Goal: Task Accomplishment & Management: Manage account settings

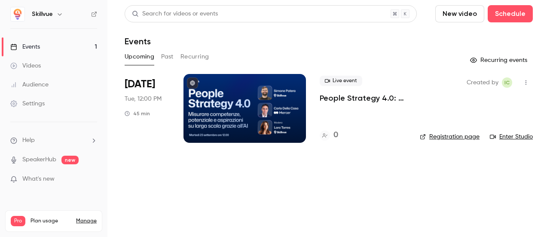
drag, startPoint x: 629, startPoint y: 1, endPoint x: 313, endPoint y: 204, distance: 376.0
click at [313, 204] on main "Search for videos or events New video Schedule Events Upcoming Past Recurring R…" at bounding box center [328, 118] width 443 height 237
click at [341, 97] on p "People Strategy 4.0: misurare competenze, potenziale e aspirazioni su larga sca…" at bounding box center [363, 98] width 86 height 10
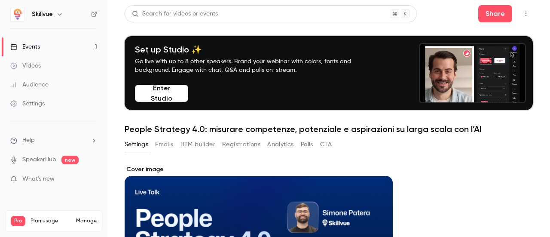
click at [190, 145] on button "UTM builder" at bounding box center [198, 145] width 35 height 14
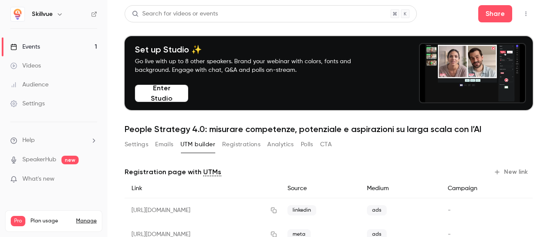
click at [141, 145] on button "Settings" at bounding box center [137, 145] width 24 height 14
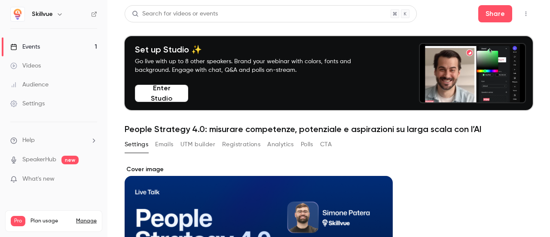
click at [523, 11] on icon "button" at bounding box center [526, 14] width 7 height 6
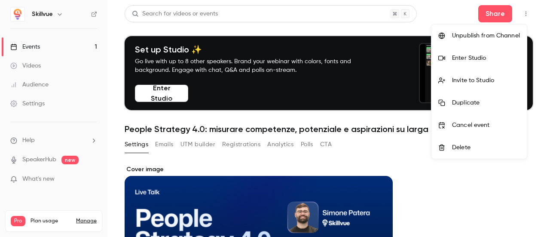
click at [377, 159] on div at bounding box center [275, 118] width 550 height 237
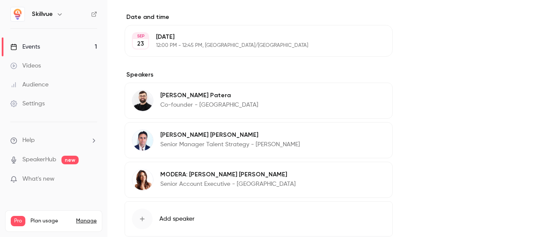
scroll to position [582, 0]
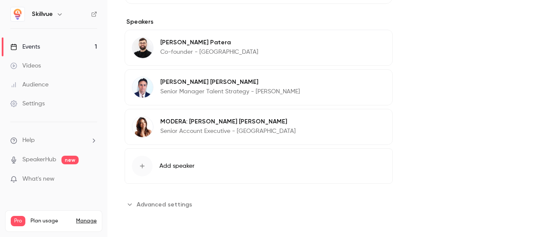
click at [170, 205] on span "Advanced settings" at bounding box center [164, 204] width 55 height 9
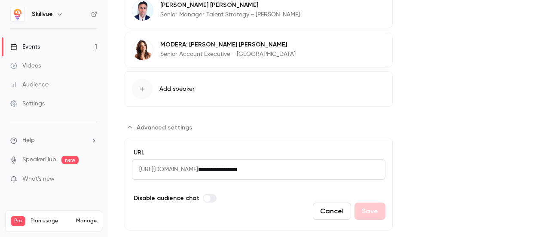
scroll to position [679, 0]
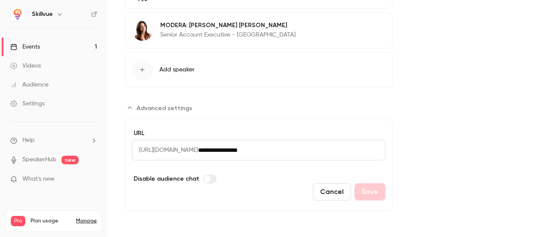
drag, startPoint x: 311, startPoint y: 150, endPoint x: 198, endPoint y: 116, distance: 117.4
click at [89, 144] on div "Skillvue Events 1 Videos Audience Settings Help SpeakerHub new What's new Pro P…" at bounding box center [275, 118] width 550 height 237
drag, startPoint x: 328, startPoint y: 150, endPoint x: 113, endPoint y: 144, distance: 214.6
click at [113, 144] on main "Search for videos or events Share Set up Studio ✨ Go live with up to 8 other sp…" at bounding box center [328, 118] width 443 height 237
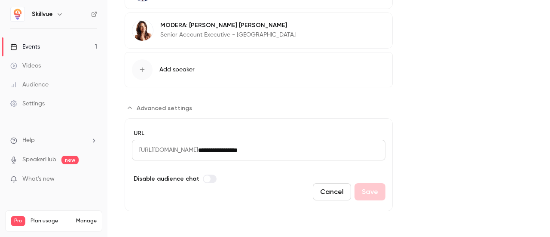
click at [257, 175] on form "**********" at bounding box center [259, 164] width 268 height 93
drag, startPoint x: 139, startPoint y: 148, endPoint x: 297, endPoint y: 149, distance: 157.3
click at [297, 149] on div "**********" at bounding box center [259, 150] width 254 height 21
click at [331, 195] on button "Cancel" at bounding box center [332, 191] width 38 height 17
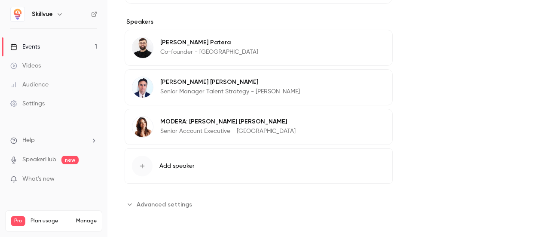
scroll to position [582, 0]
click at [163, 201] on span "Advanced settings" at bounding box center [164, 204] width 55 height 9
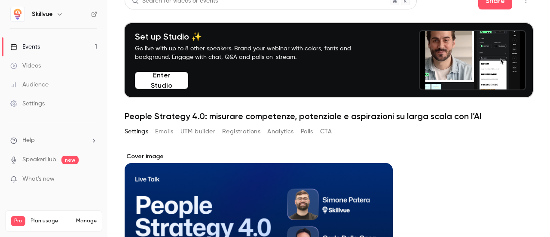
scroll to position [0, 0]
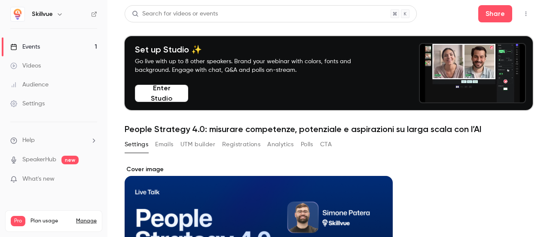
click at [170, 142] on button "Emails" at bounding box center [164, 145] width 18 height 14
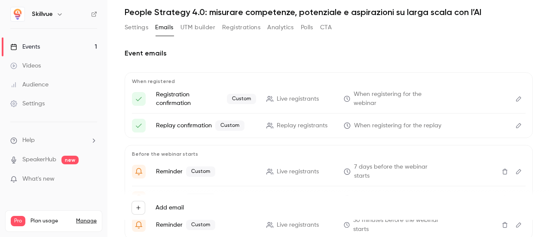
scroll to position [117, 0]
click at [193, 22] on button "UTM builder" at bounding box center [198, 27] width 35 height 14
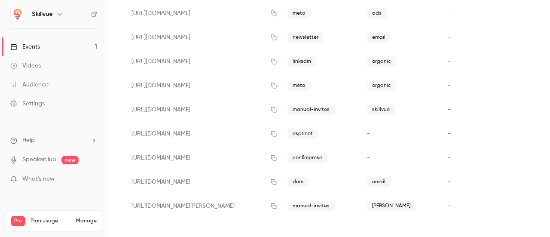
scroll to position [220, 0]
drag, startPoint x: 282, startPoint y: 205, endPoint x: 314, endPoint y: 159, distance: 56.4
click at [277, 205] on icon "button" at bounding box center [273, 207] width 7 height 6
drag, startPoint x: 282, startPoint y: 159, endPoint x: 297, endPoint y: 149, distance: 18.5
click at [277, 159] on icon "button" at bounding box center [273, 159] width 7 height 6
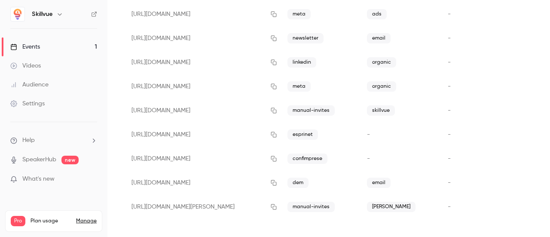
scroll to position [48, 0]
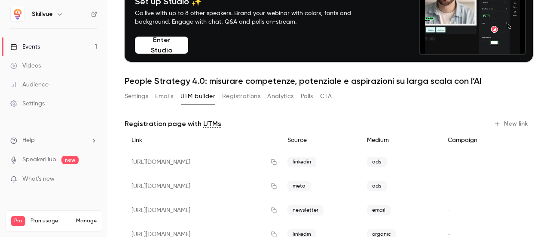
click at [238, 95] on button "Registrations" at bounding box center [241, 96] width 38 height 14
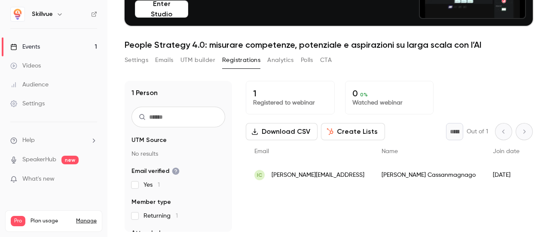
click at [201, 61] on button "UTM builder" at bounding box center [198, 60] width 35 height 14
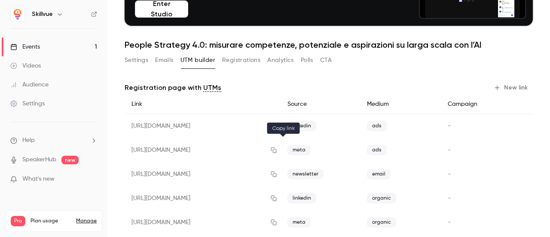
click at [277, 151] on icon "button" at bounding box center [273, 150] width 7 height 6
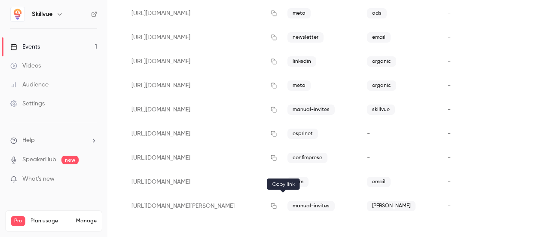
click at [277, 208] on icon "button" at bounding box center [273, 206] width 7 height 6
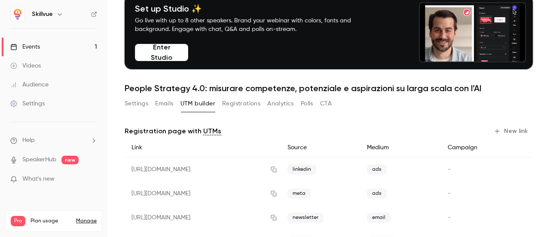
scroll to position [0, 0]
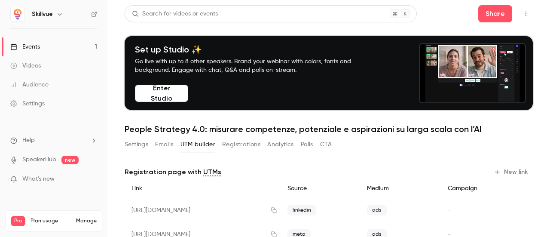
click at [49, 106] on link "Settings" at bounding box center [53, 103] width 107 height 19
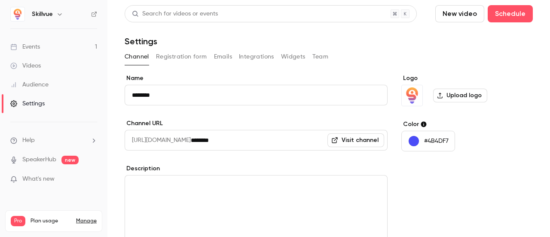
click at [181, 62] on button "Registration form" at bounding box center [181, 57] width 51 height 14
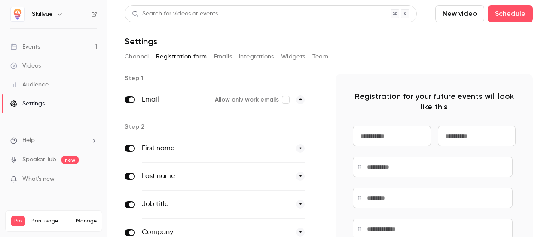
click at [32, 51] on link "Events 1" at bounding box center [53, 46] width 107 height 19
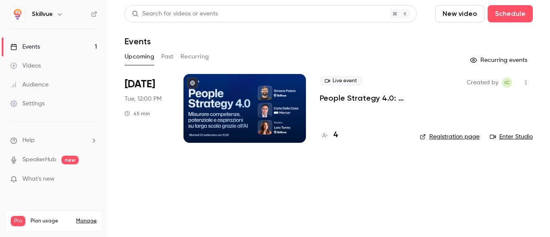
click at [219, 95] on div at bounding box center [245, 108] width 123 height 69
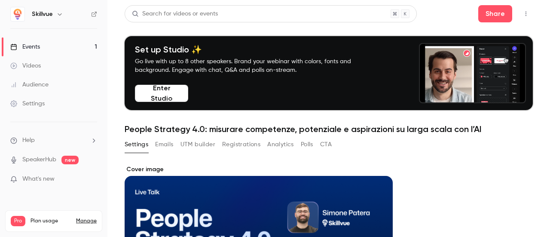
click at [170, 146] on button "Emails" at bounding box center [164, 145] width 18 height 14
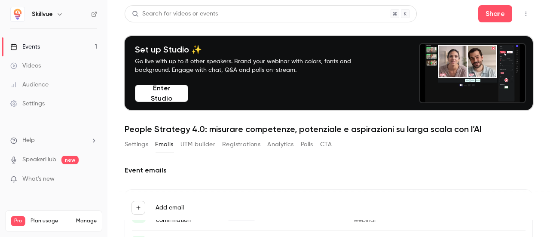
click at [245, 145] on button "Registrations" at bounding box center [241, 145] width 38 height 14
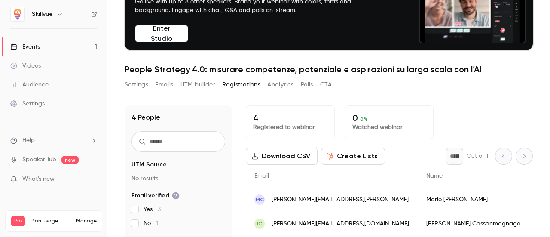
scroll to position [84, 0]
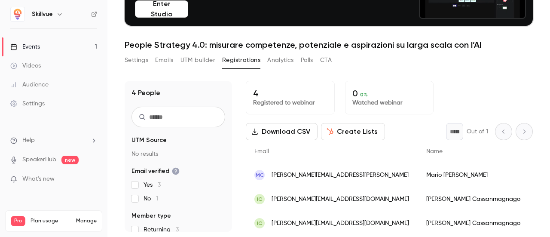
click at [360, 134] on button "Create Lists" at bounding box center [353, 131] width 64 height 17
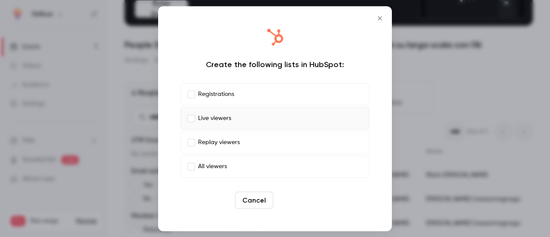
click at [294, 201] on button "Create" at bounding box center [296, 199] width 39 height 17
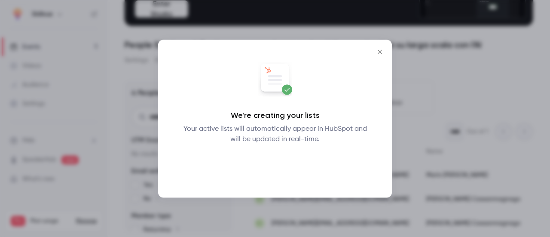
click at [279, 165] on button "Okay" at bounding box center [275, 166] width 31 height 17
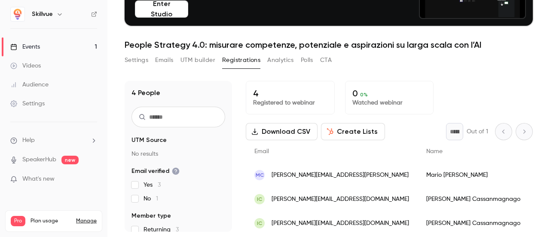
click at [189, 63] on button "UTM builder" at bounding box center [198, 60] width 35 height 14
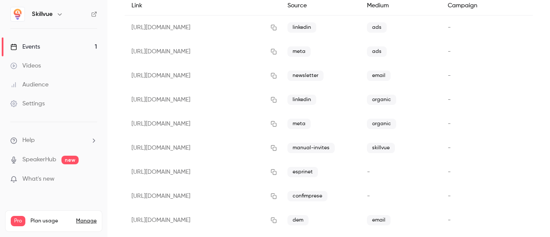
scroll to position [221, 0]
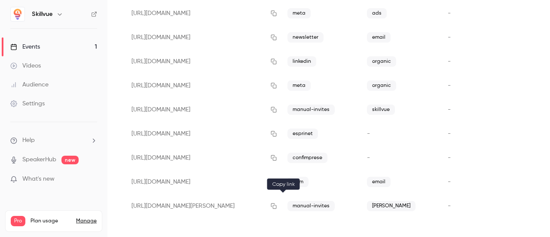
click at [277, 205] on icon "button" at bounding box center [273, 206] width 7 height 6
click at [277, 180] on icon "button" at bounding box center [273, 182] width 7 height 6
